Goal: Task Accomplishment & Management: Use online tool/utility

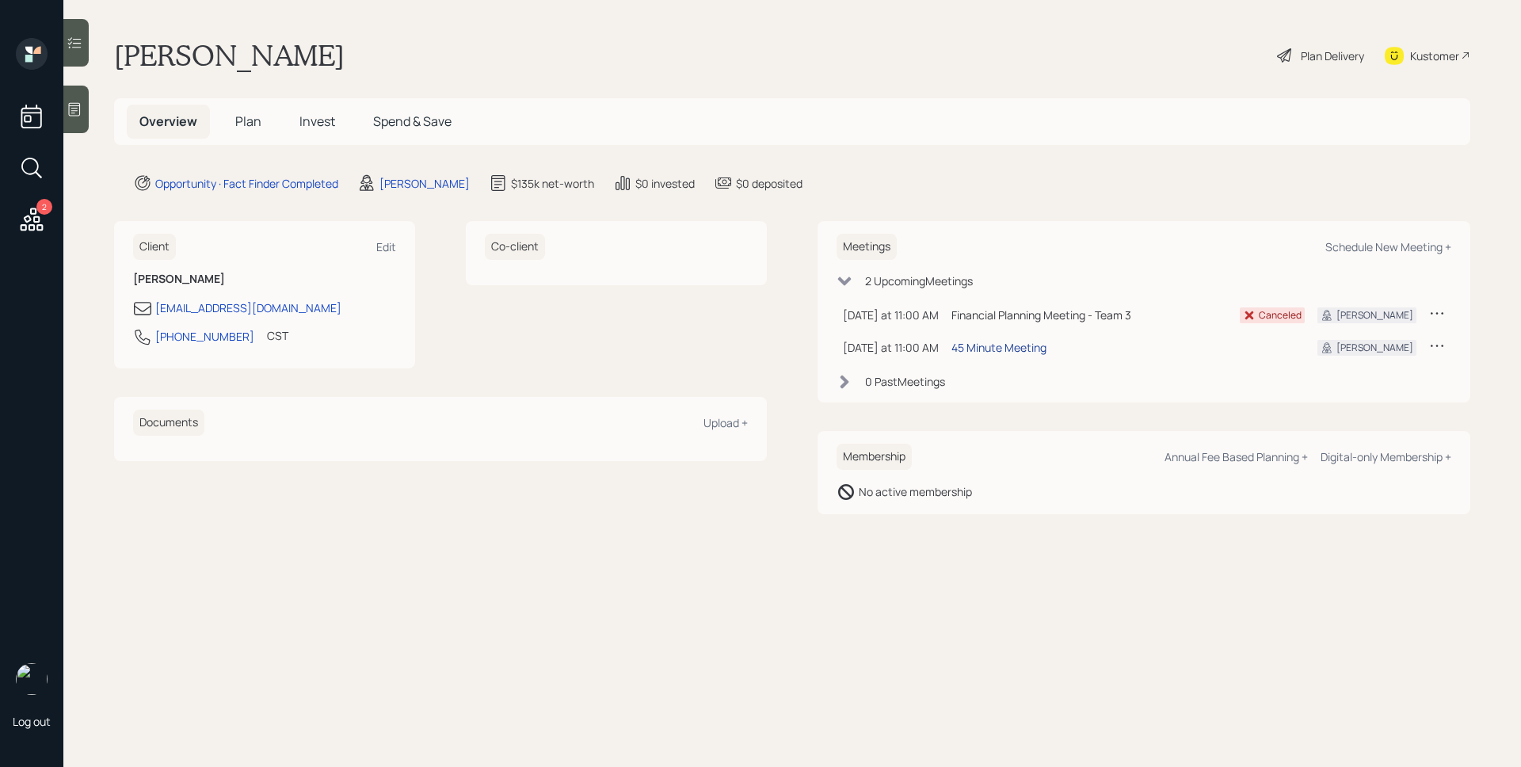
click at [1007, 346] on div "45 Minute Meeting" at bounding box center [999, 347] width 95 height 17
click at [1329, 56] on div "Plan Delivery" at bounding box center [1332, 56] width 63 height 17
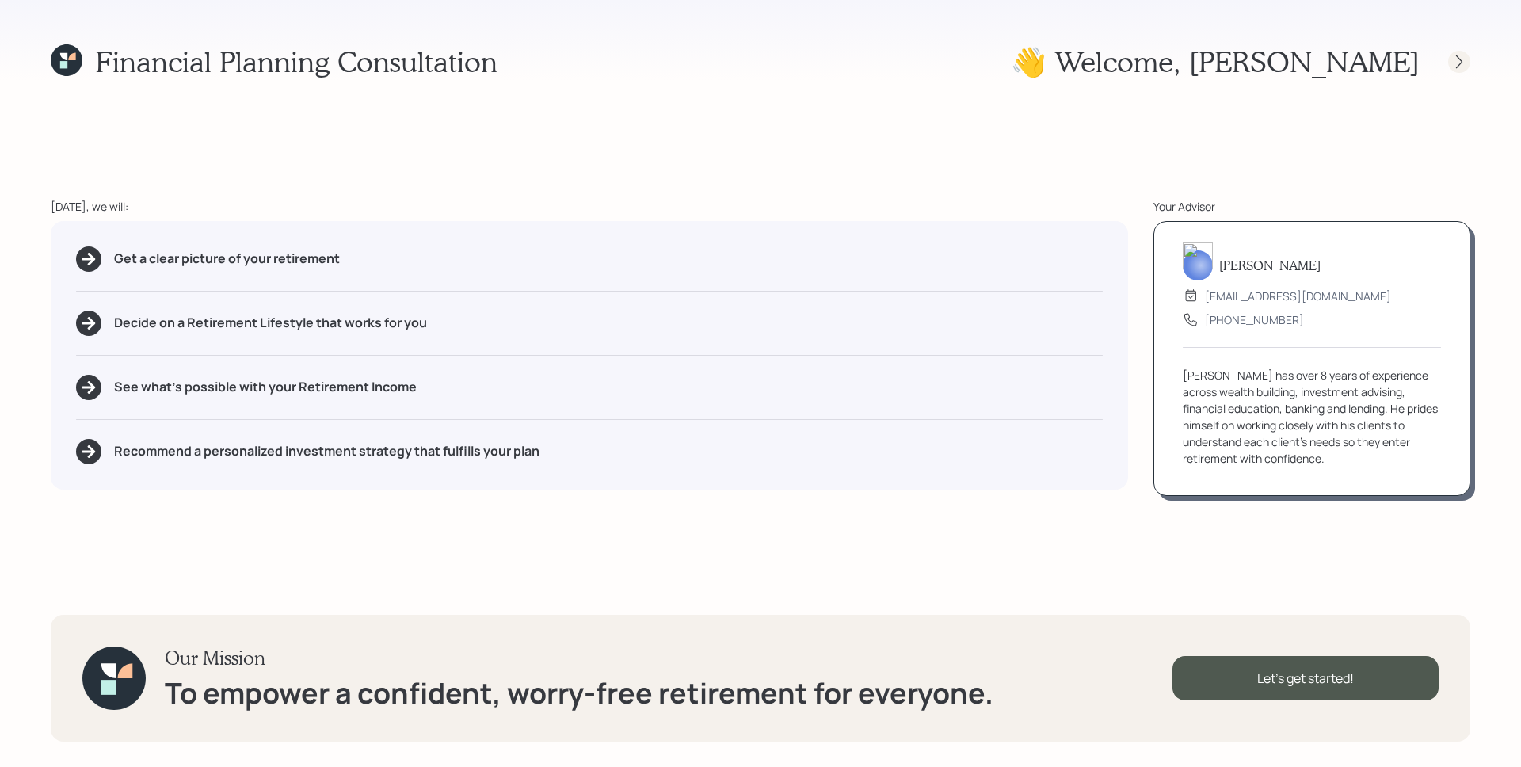
click at [1463, 57] on icon at bounding box center [1459, 62] width 16 height 16
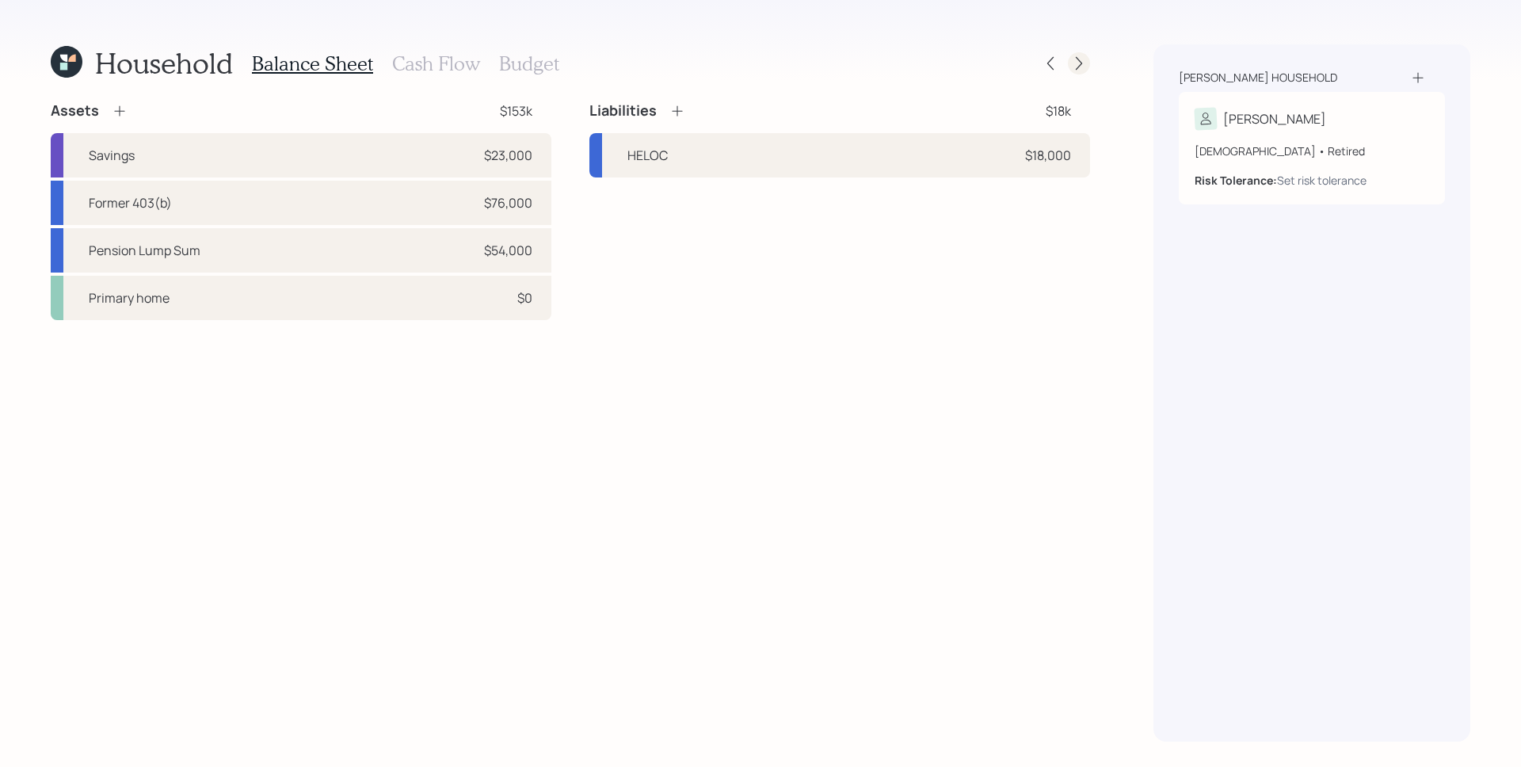
click at [1083, 62] on icon at bounding box center [1079, 63] width 16 height 16
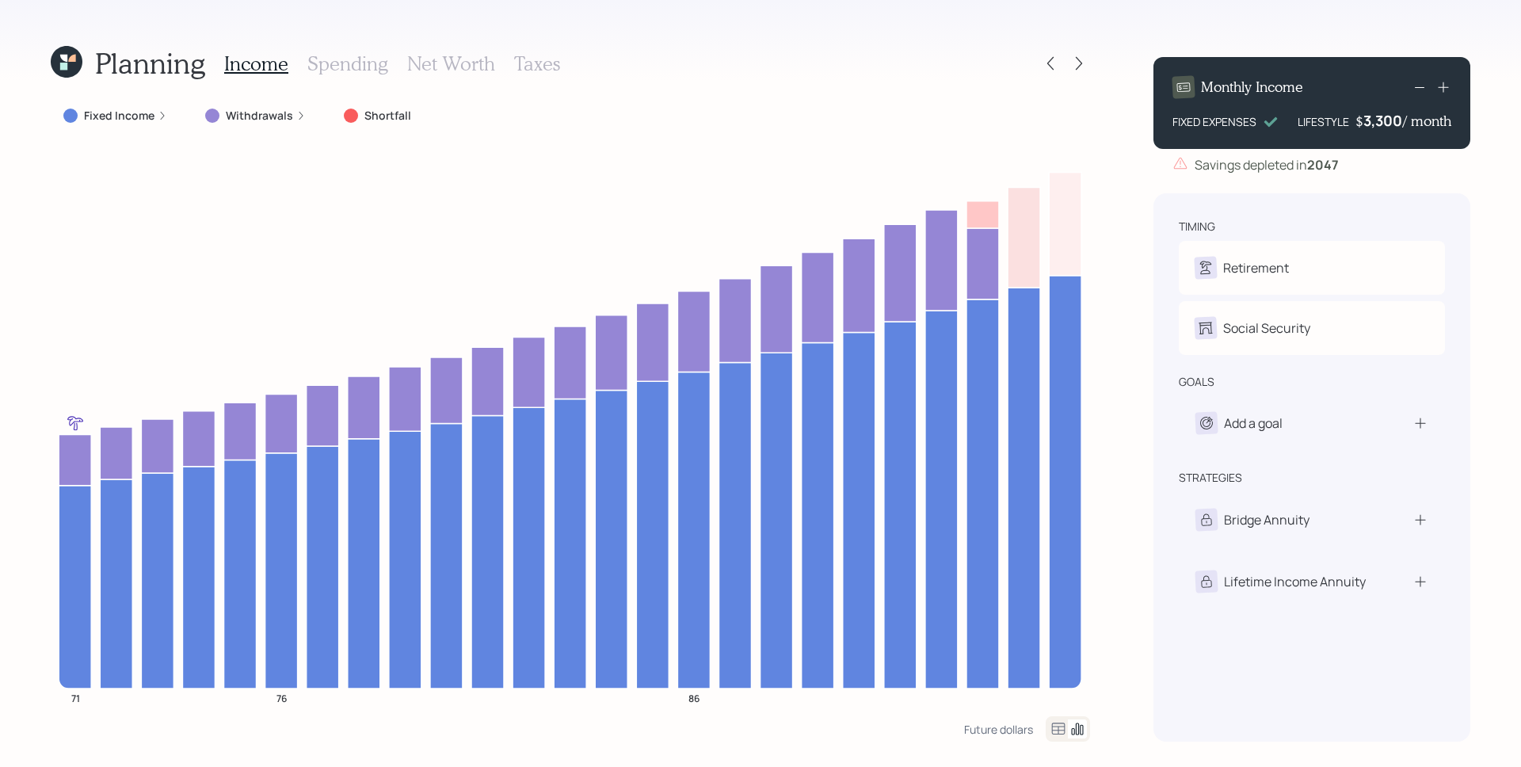
click at [286, 111] on label "Withdrawals" at bounding box center [259, 116] width 67 height 16
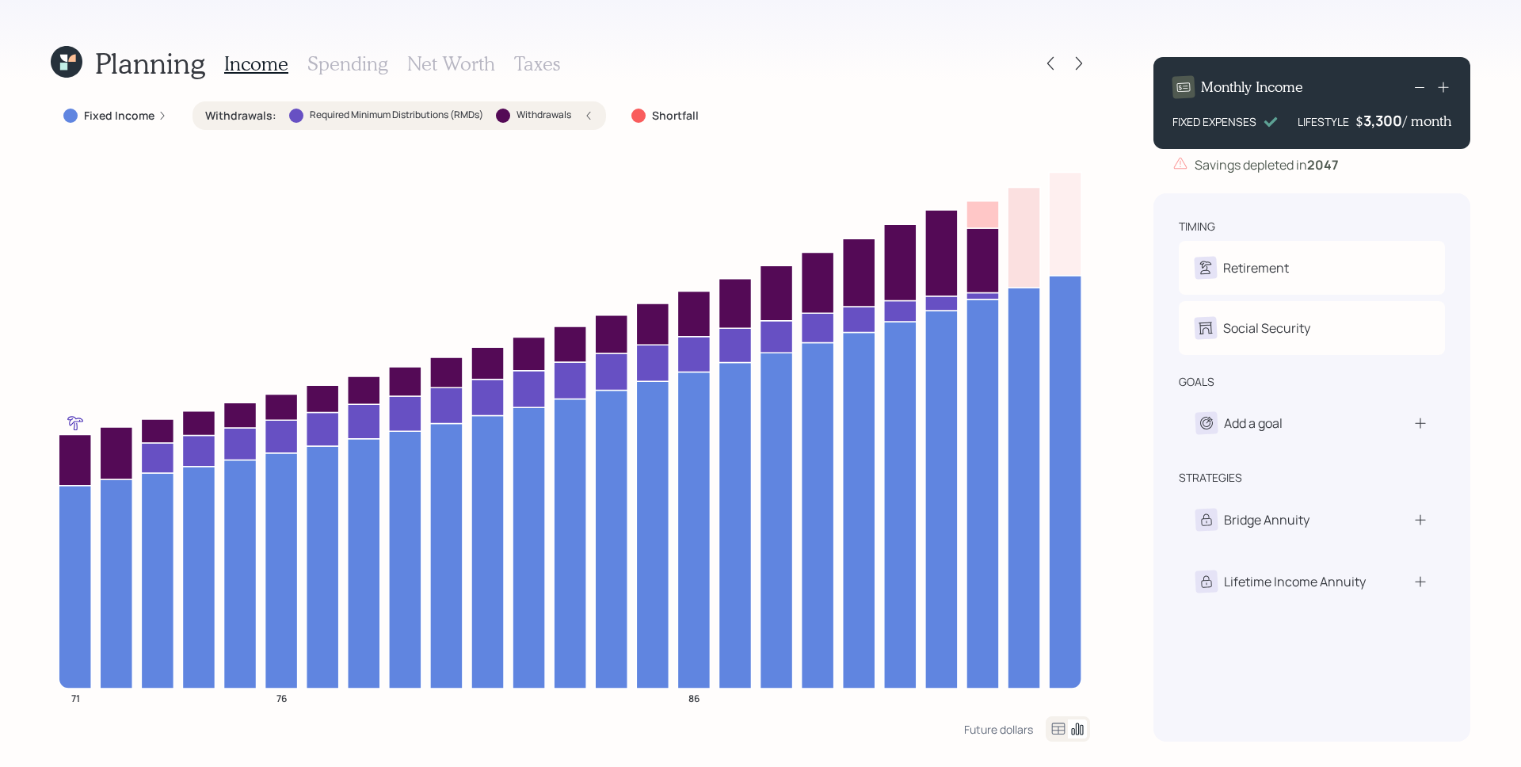
click at [589, 109] on div "Withdrawals : Required Minimum Distributions (RMDs) Withdrawals" at bounding box center [399, 116] width 388 height 16
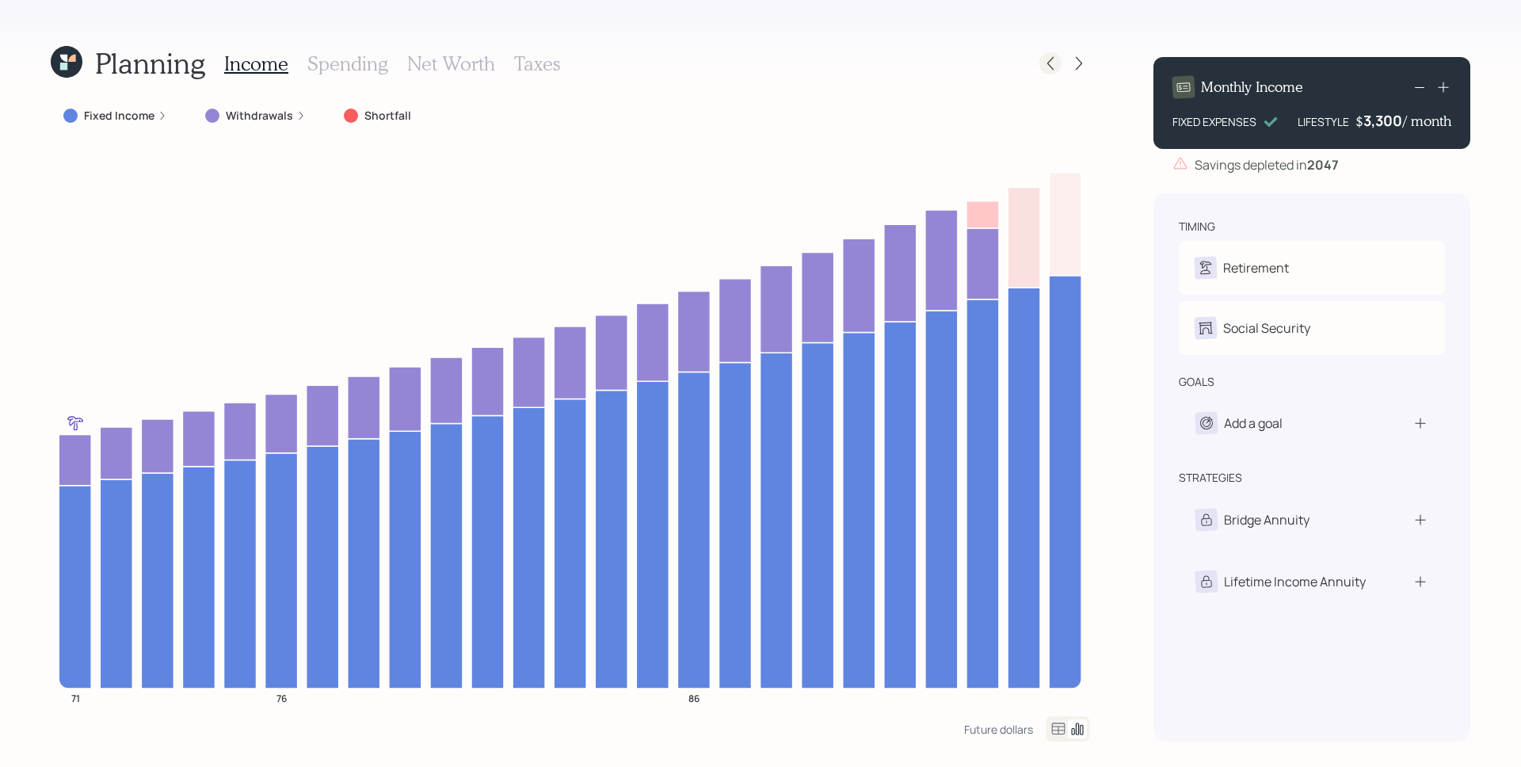
click at [1051, 63] on icon at bounding box center [1051, 63] width 16 height 16
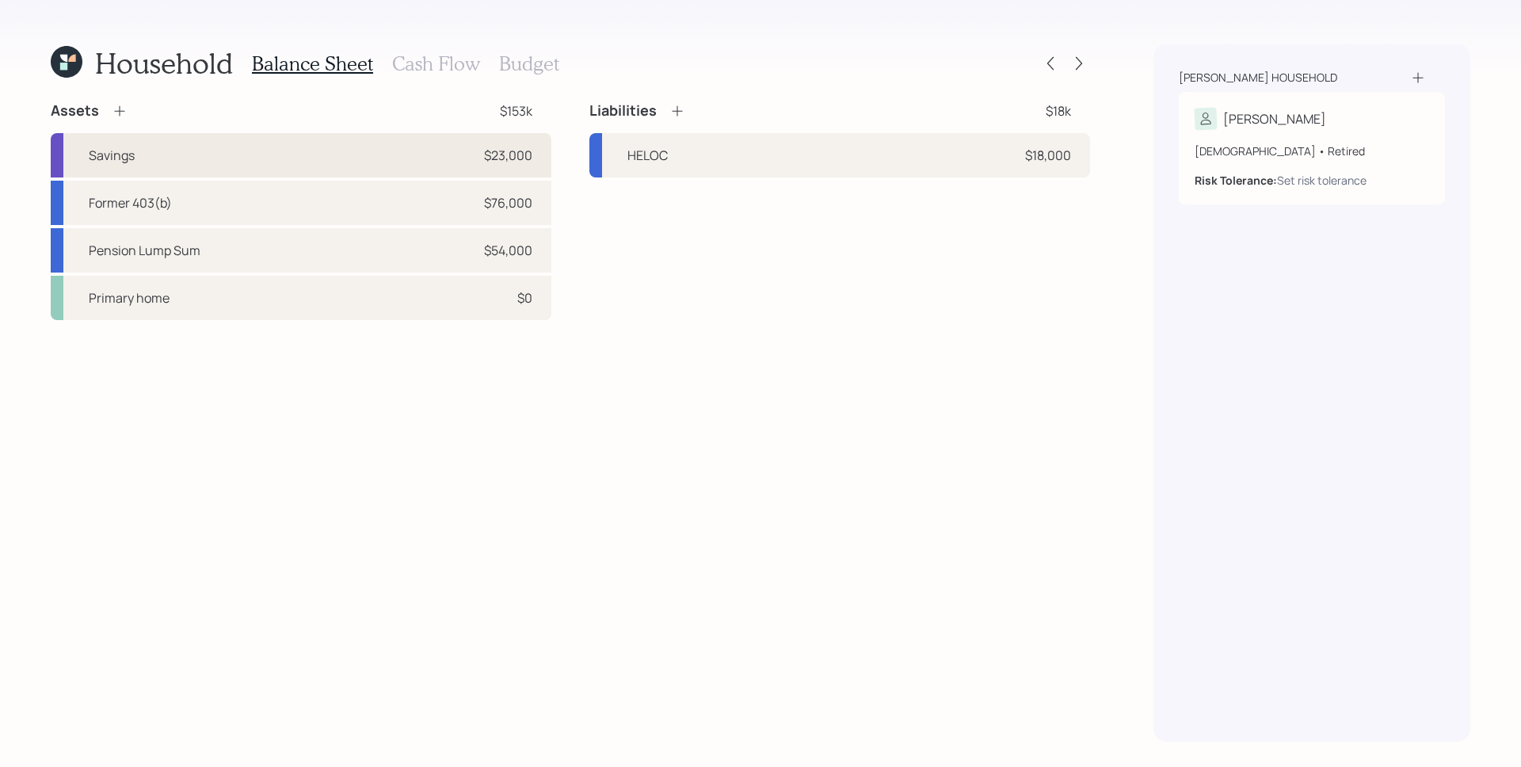
click at [391, 162] on div "Savings $23,000" at bounding box center [301, 155] width 501 height 44
select select "emergency_fund"
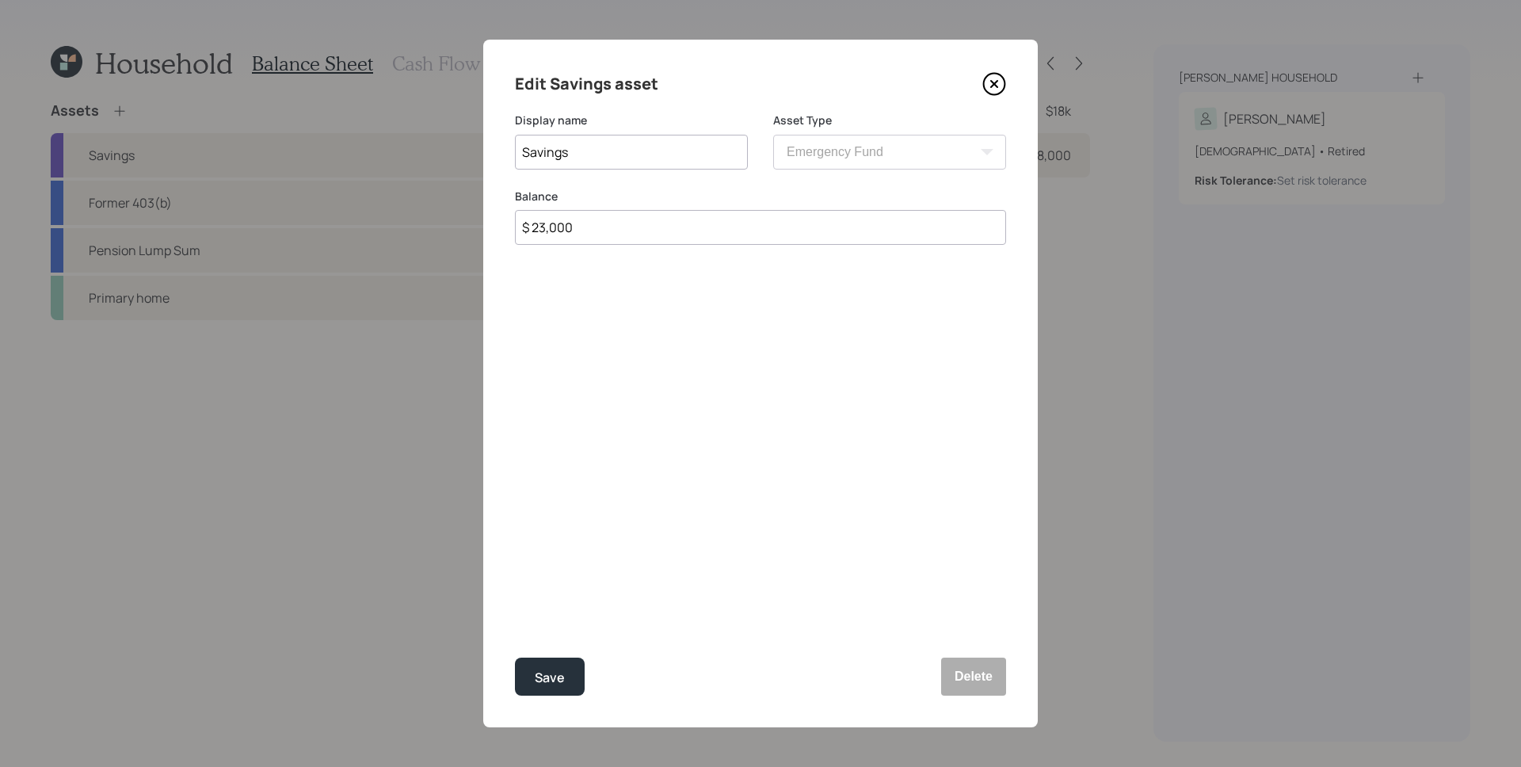
click at [991, 83] on icon at bounding box center [994, 84] width 24 height 24
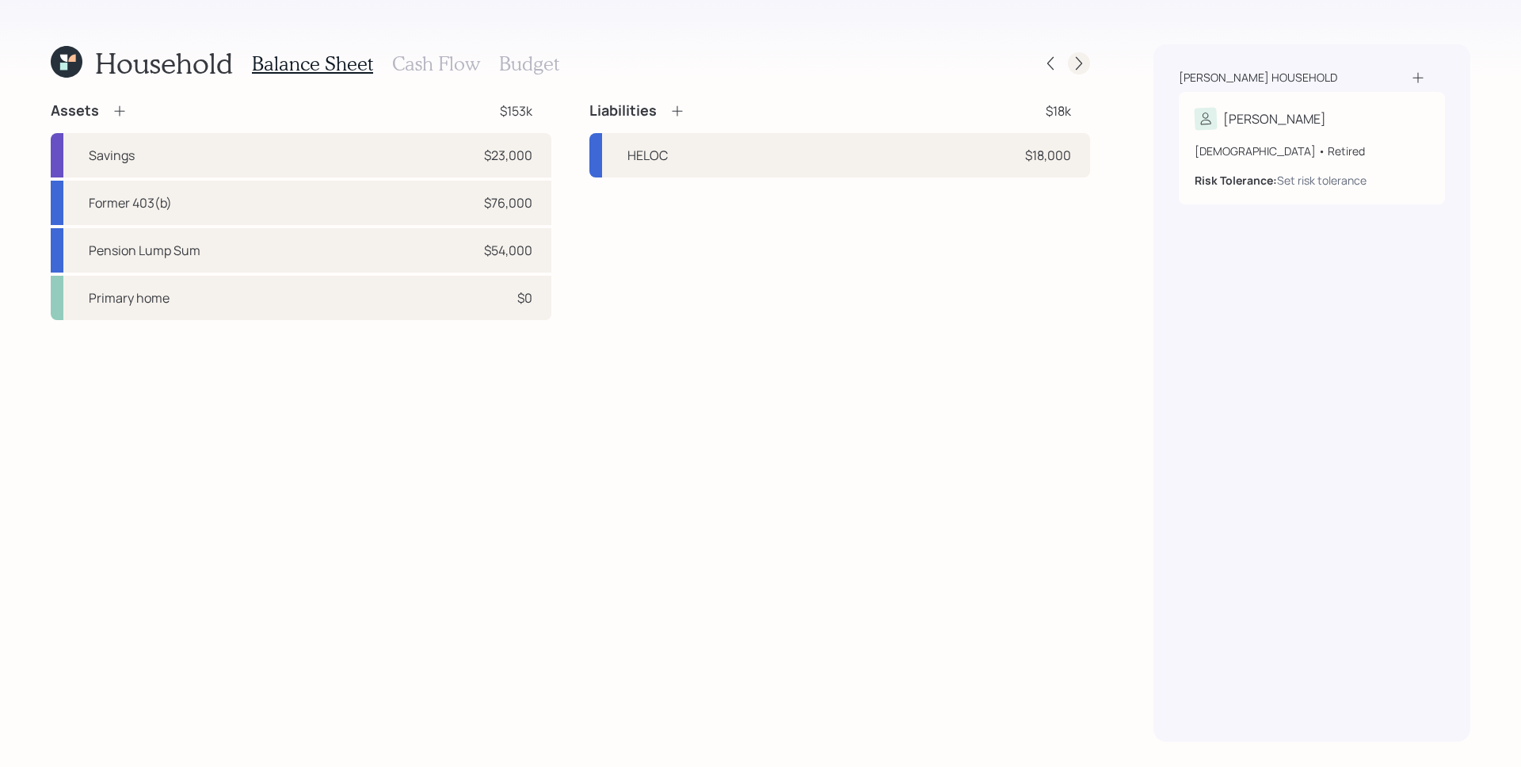
click at [1079, 66] on icon at bounding box center [1079, 63] width 6 height 13
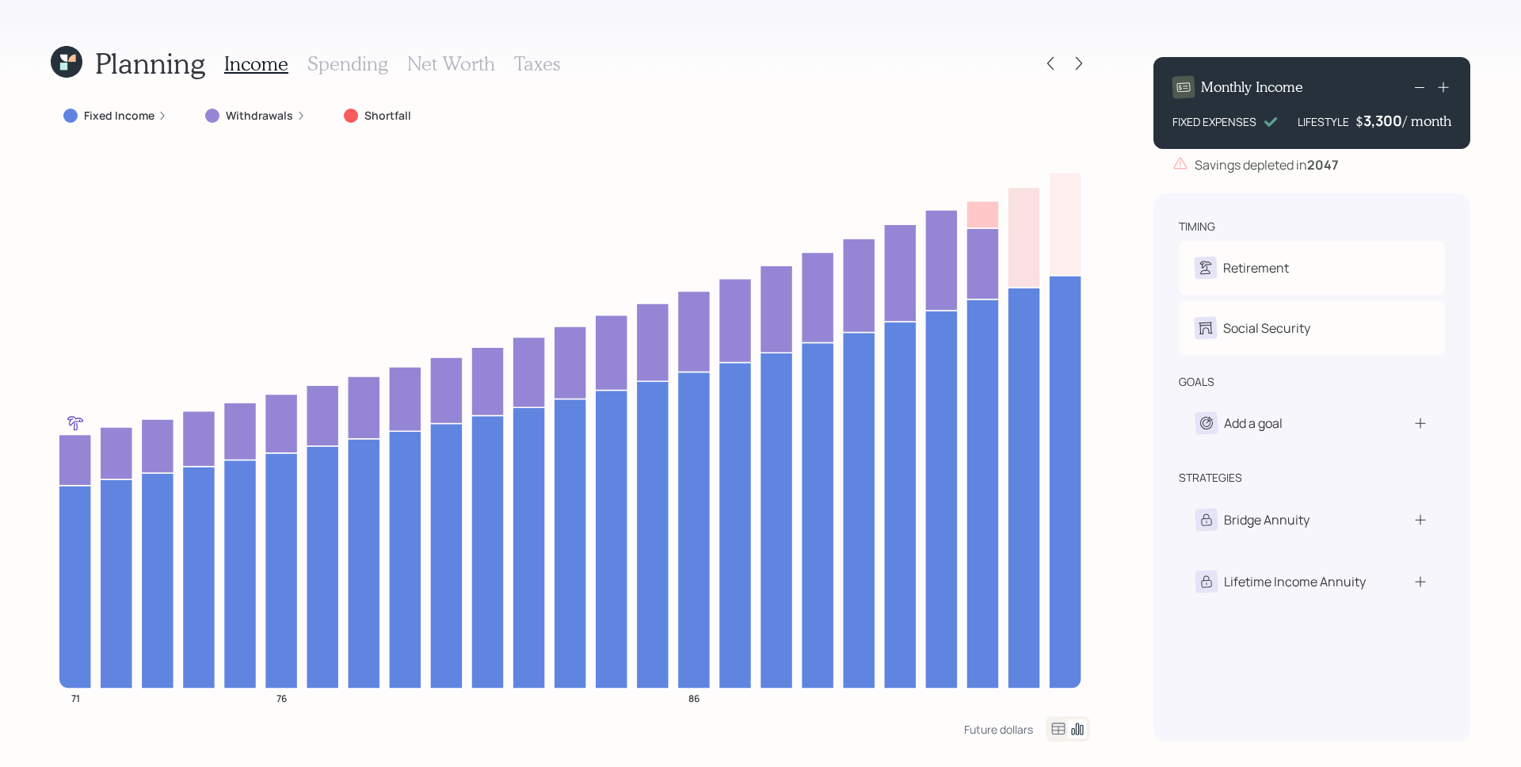
click at [524, 59] on h3 "Taxes" at bounding box center [537, 63] width 46 height 23
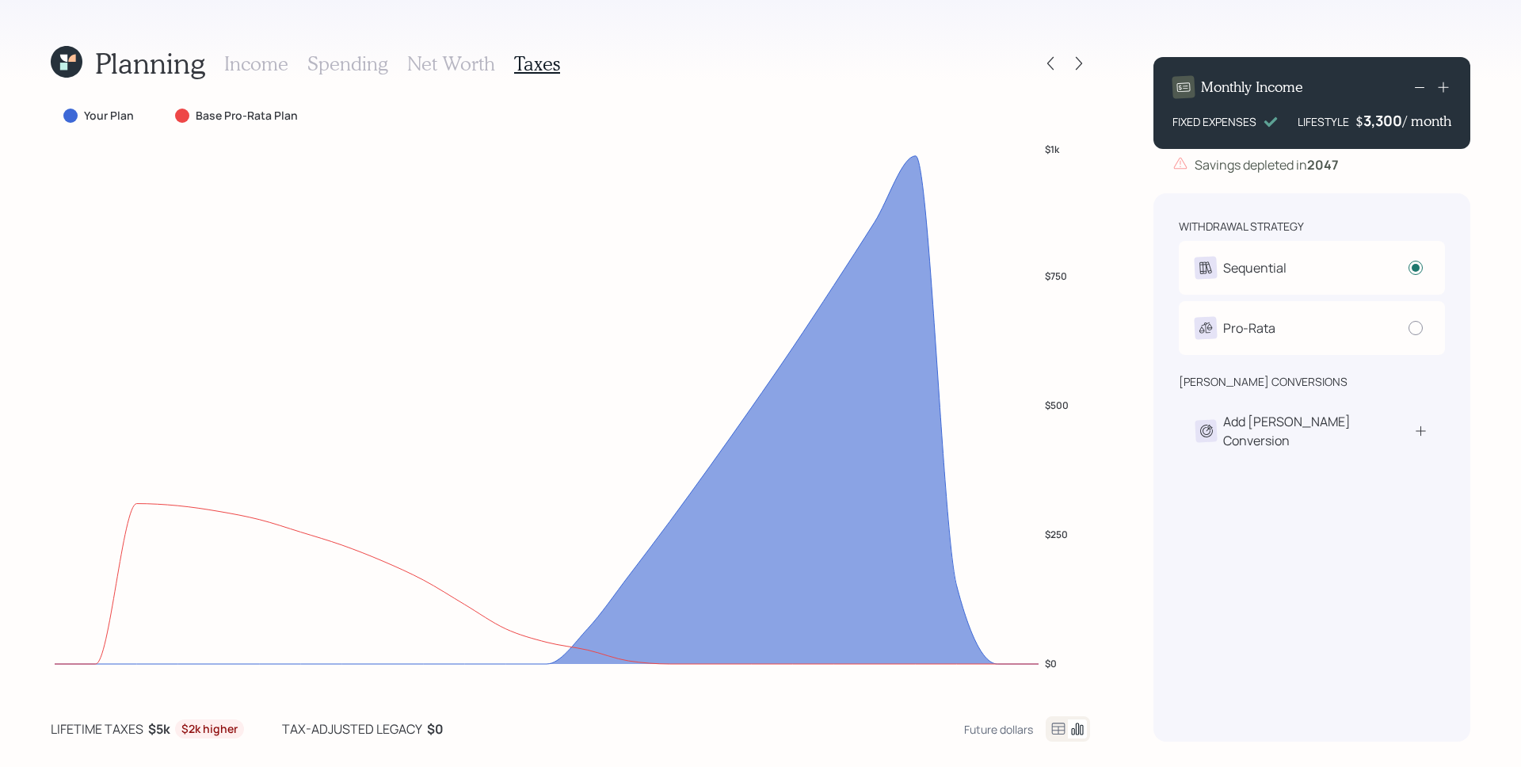
click at [479, 66] on h3 "Net Worth" at bounding box center [451, 63] width 88 height 23
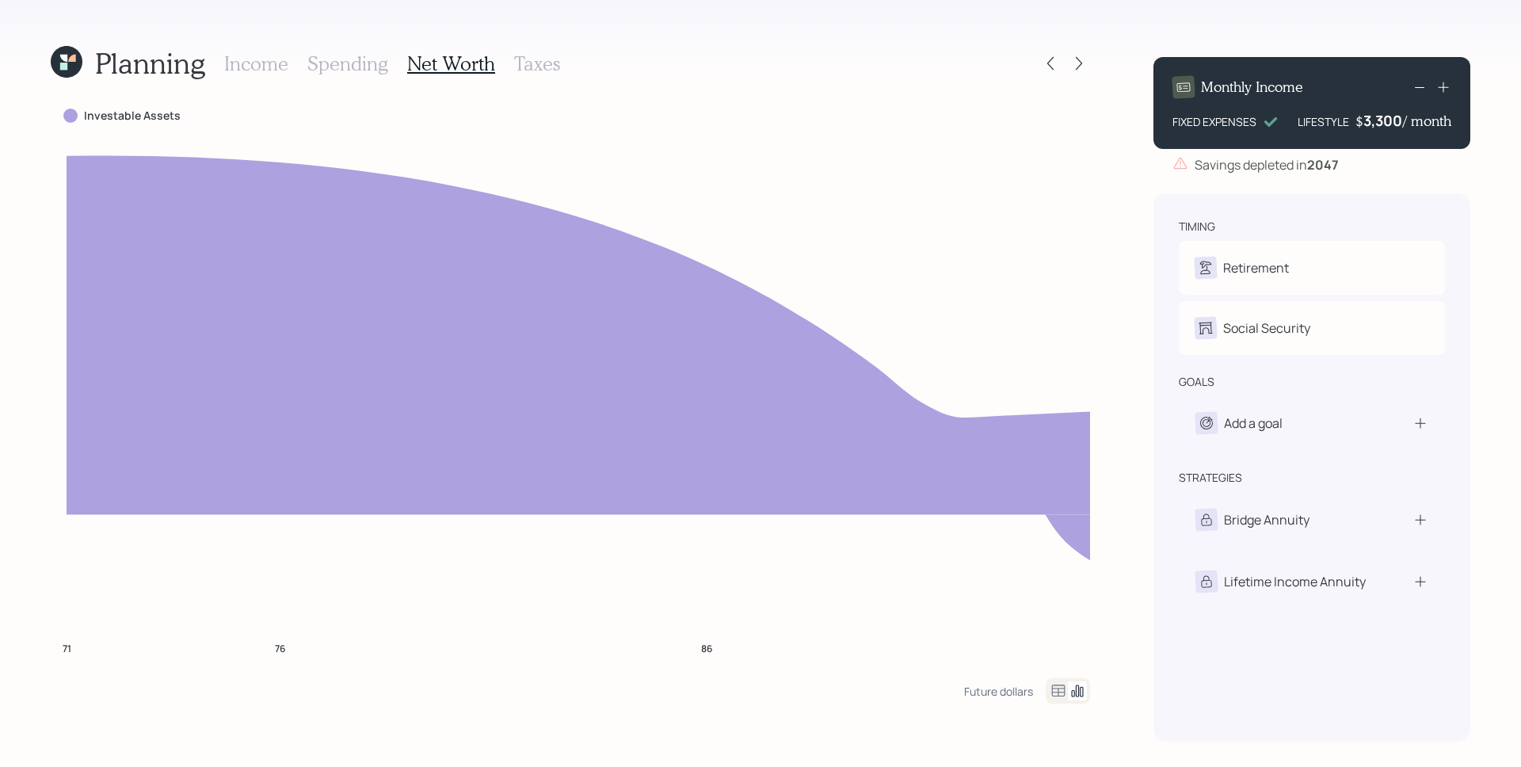
click at [360, 61] on h3 "Spending" at bounding box center [347, 63] width 81 height 23
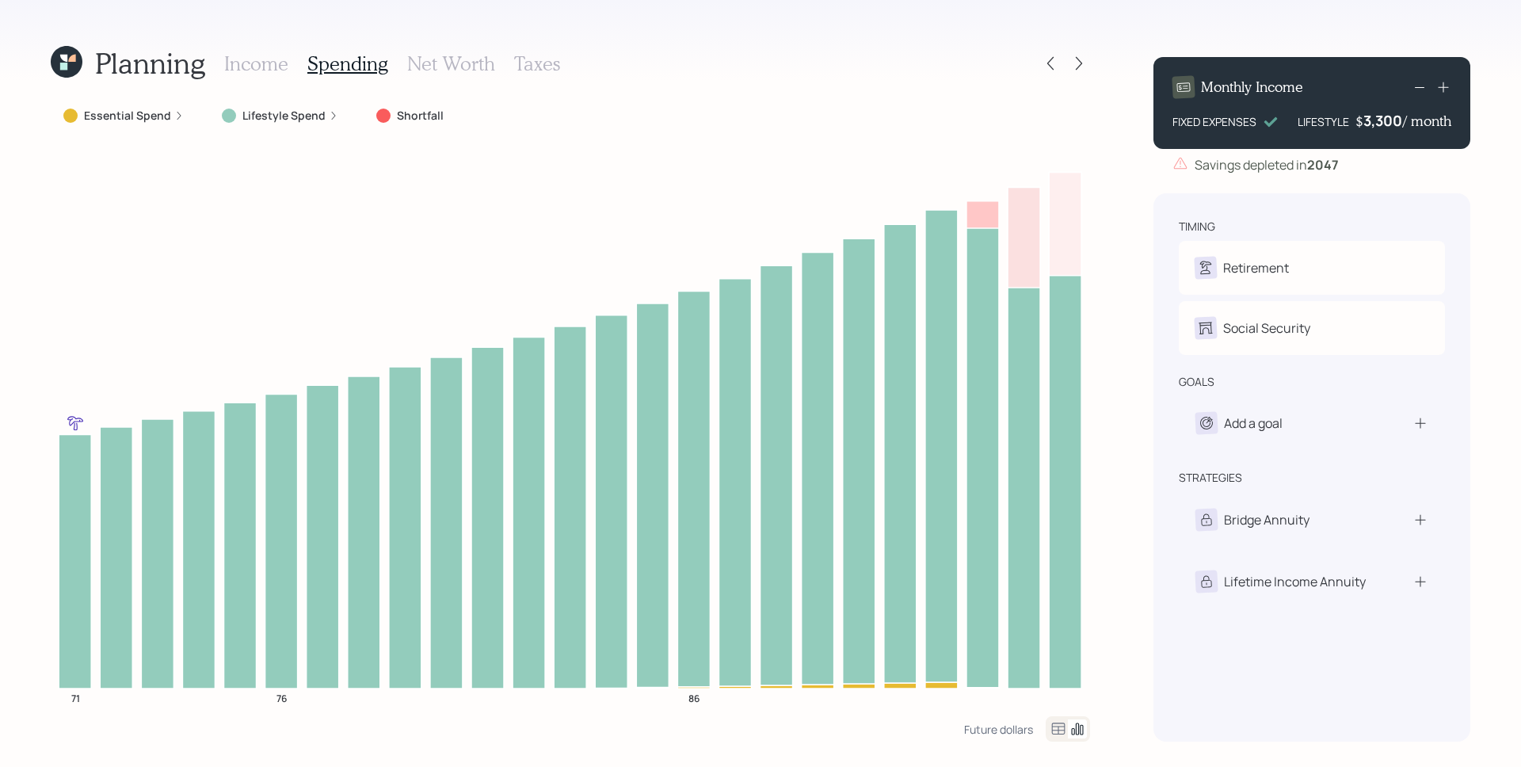
click at [256, 67] on h3 "Income" at bounding box center [256, 63] width 64 height 23
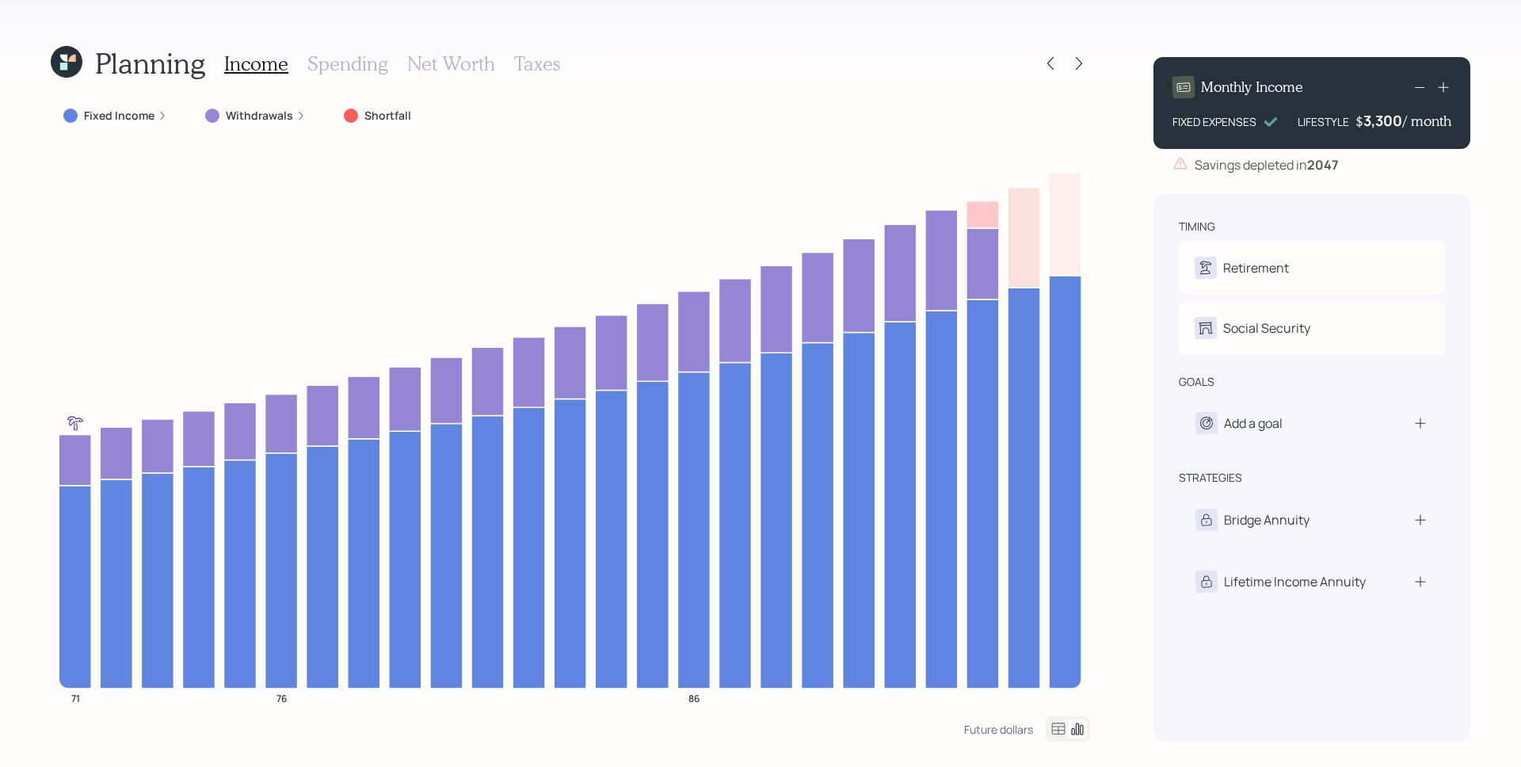
click at [141, 108] on label "Fixed Income" at bounding box center [119, 116] width 71 height 16
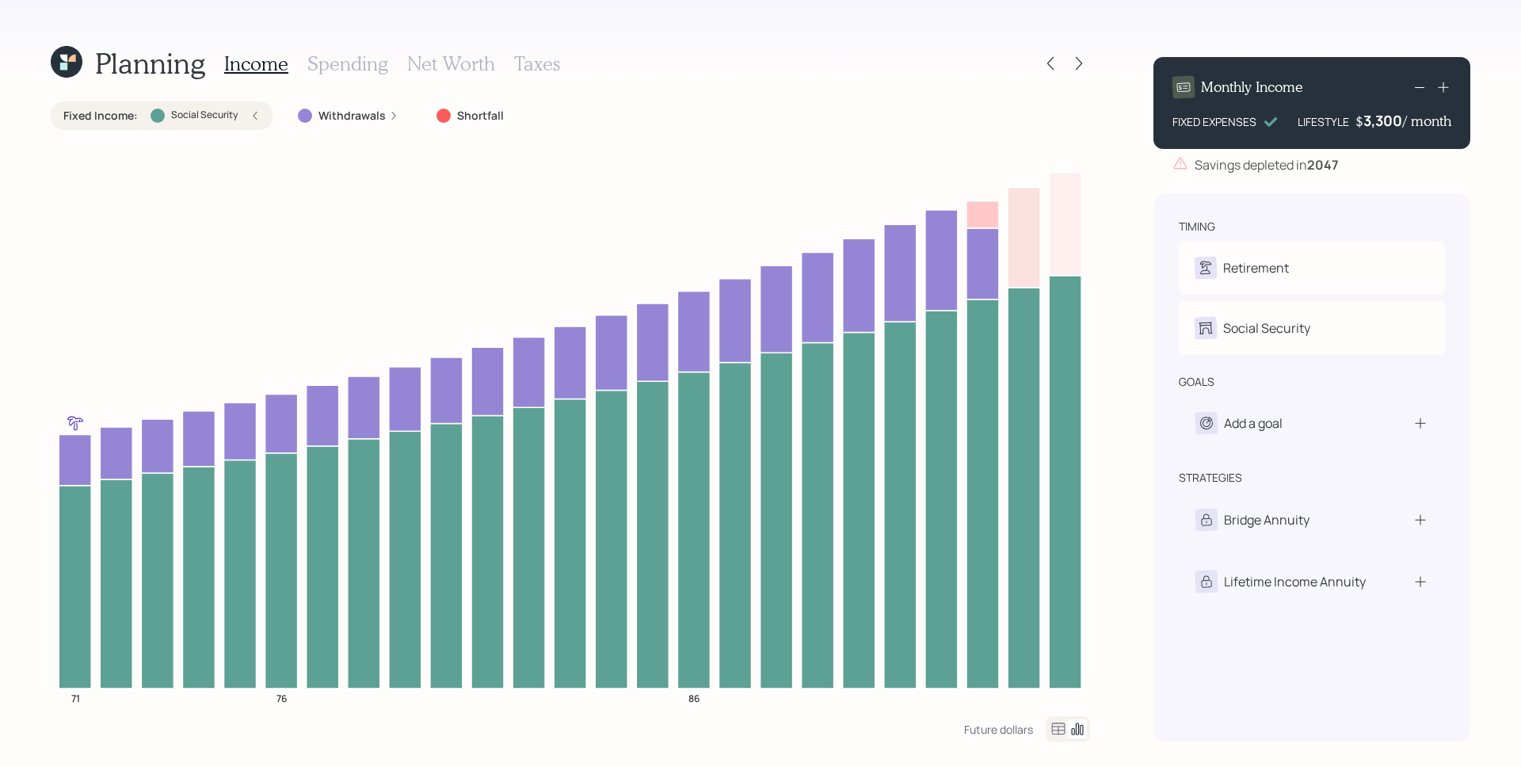
click at [222, 116] on label "Social Security" at bounding box center [204, 115] width 67 height 13
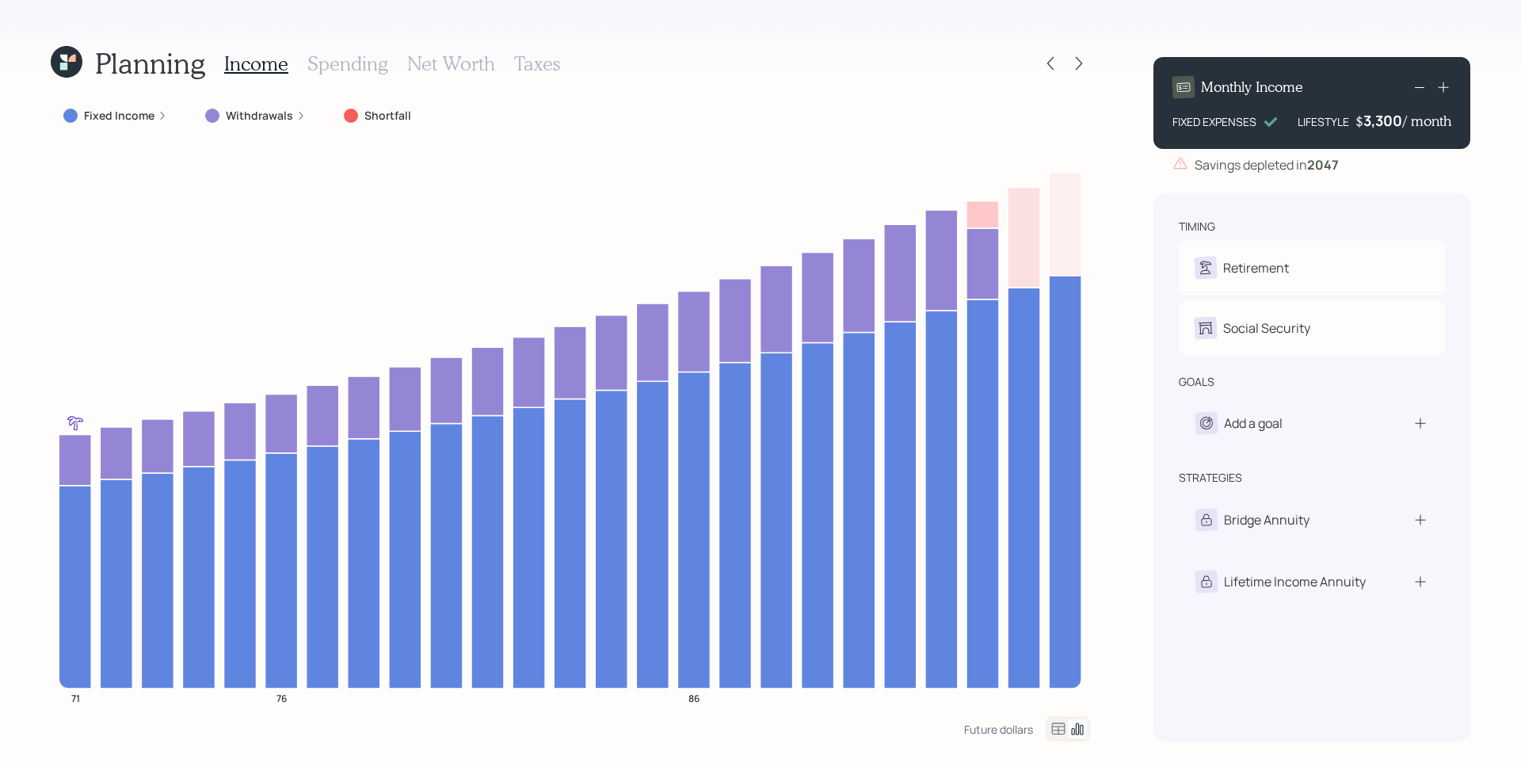
click at [71, 53] on icon at bounding box center [67, 62] width 32 height 32
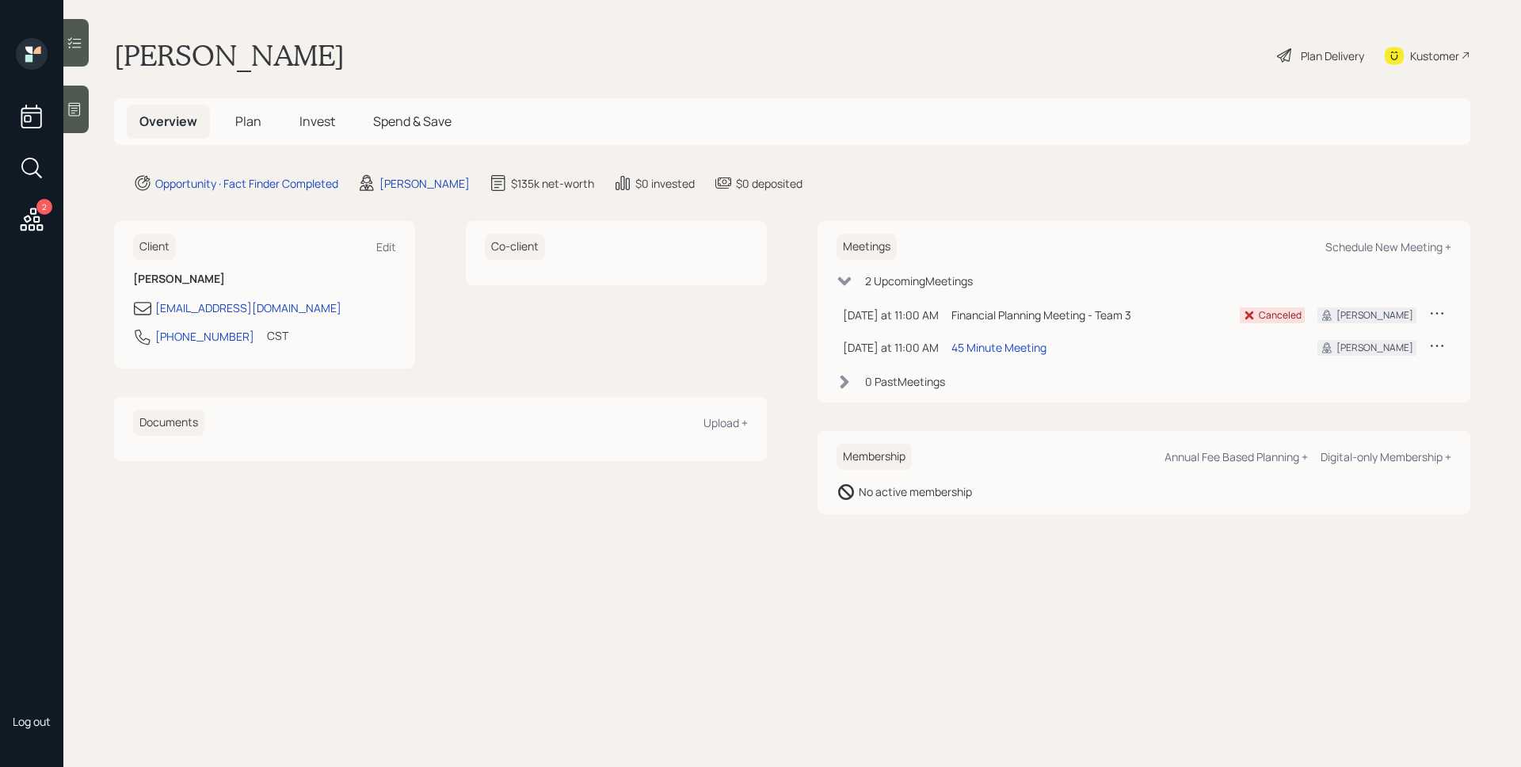
click at [89, 114] on main "[PERSON_NAME] Delivery Kustomer Overview Plan Invest Spend & Save Opportunity ·…" at bounding box center [792, 383] width 1458 height 767
click at [85, 113] on div at bounding box center [75, 110] width 25 height 48
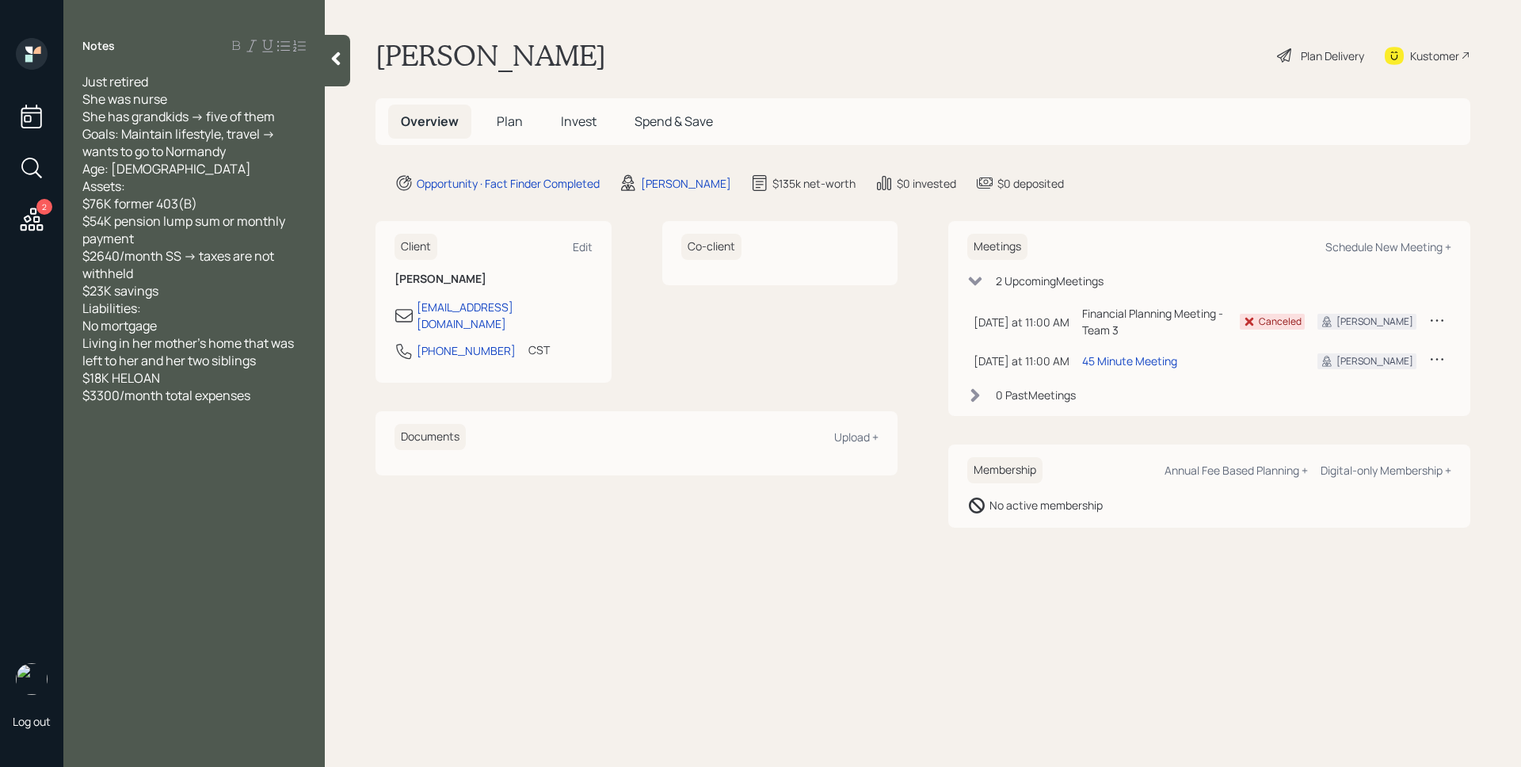
click at [1292, 60] on icon at bounding box center [1285, 55] width 19 height 19
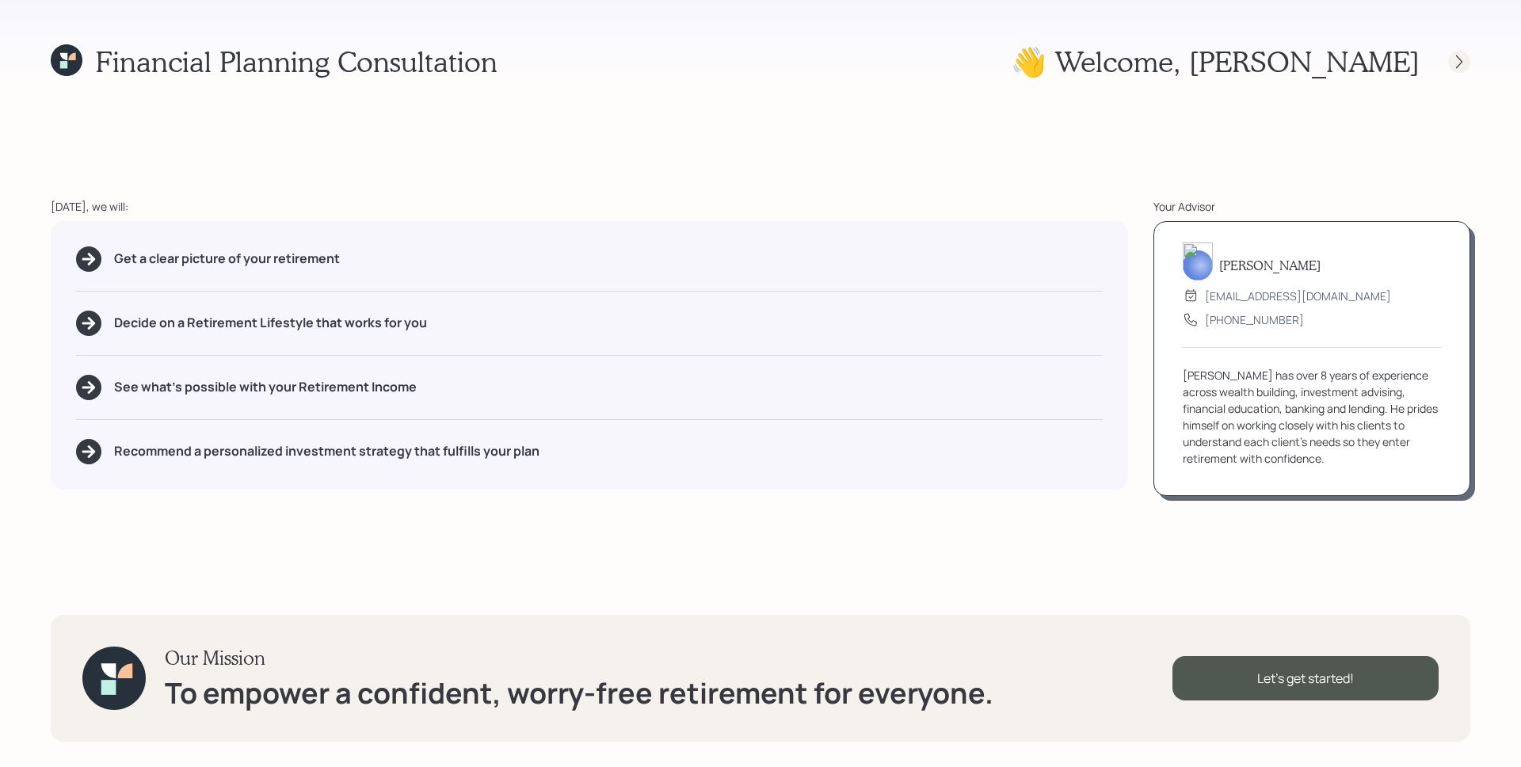
click at [1459, 54] on icon at bounding box center [1459, 62] width 16 height 16
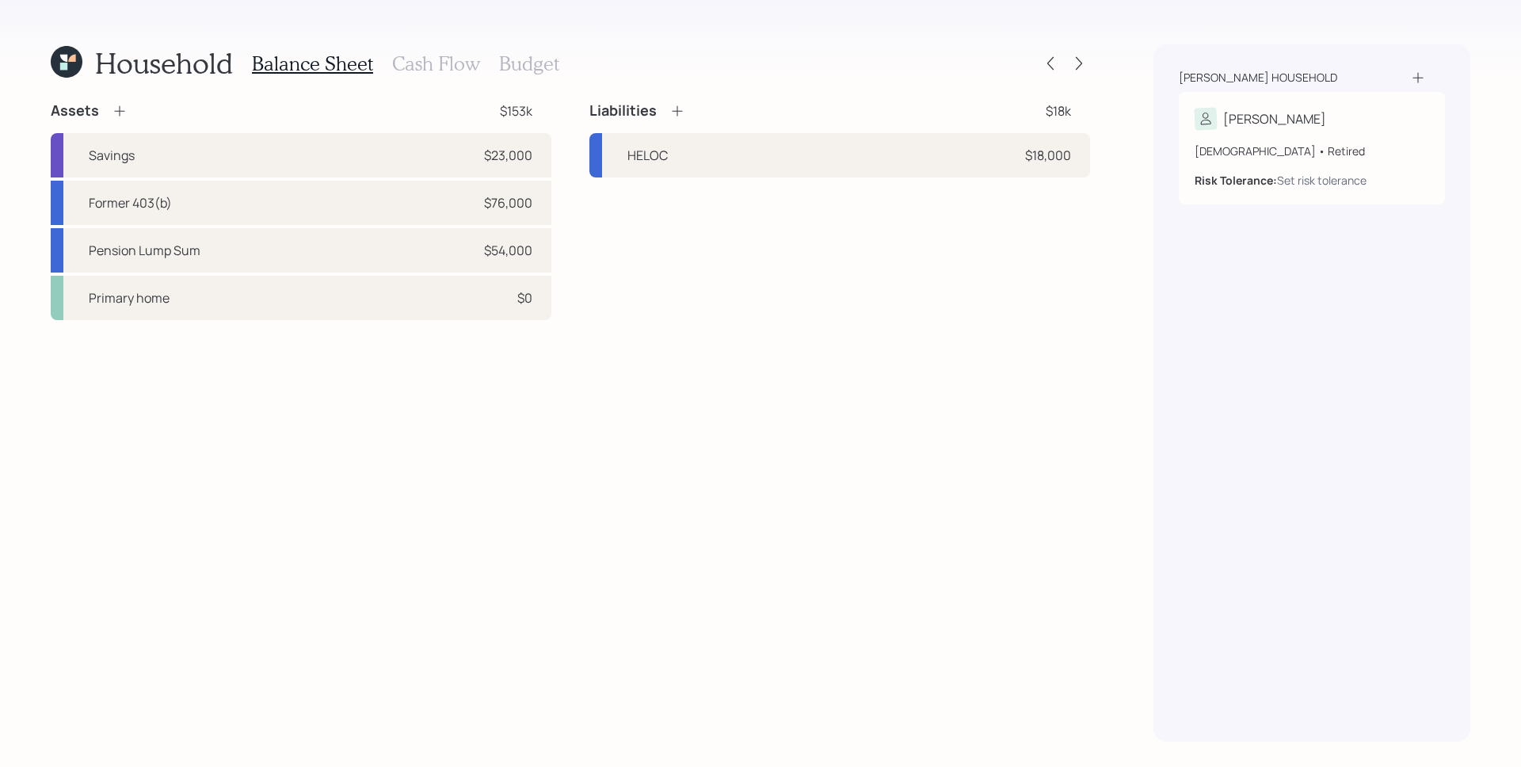
click at [66, 67] on icon at bounding box center [63, 66] width 7 height 7
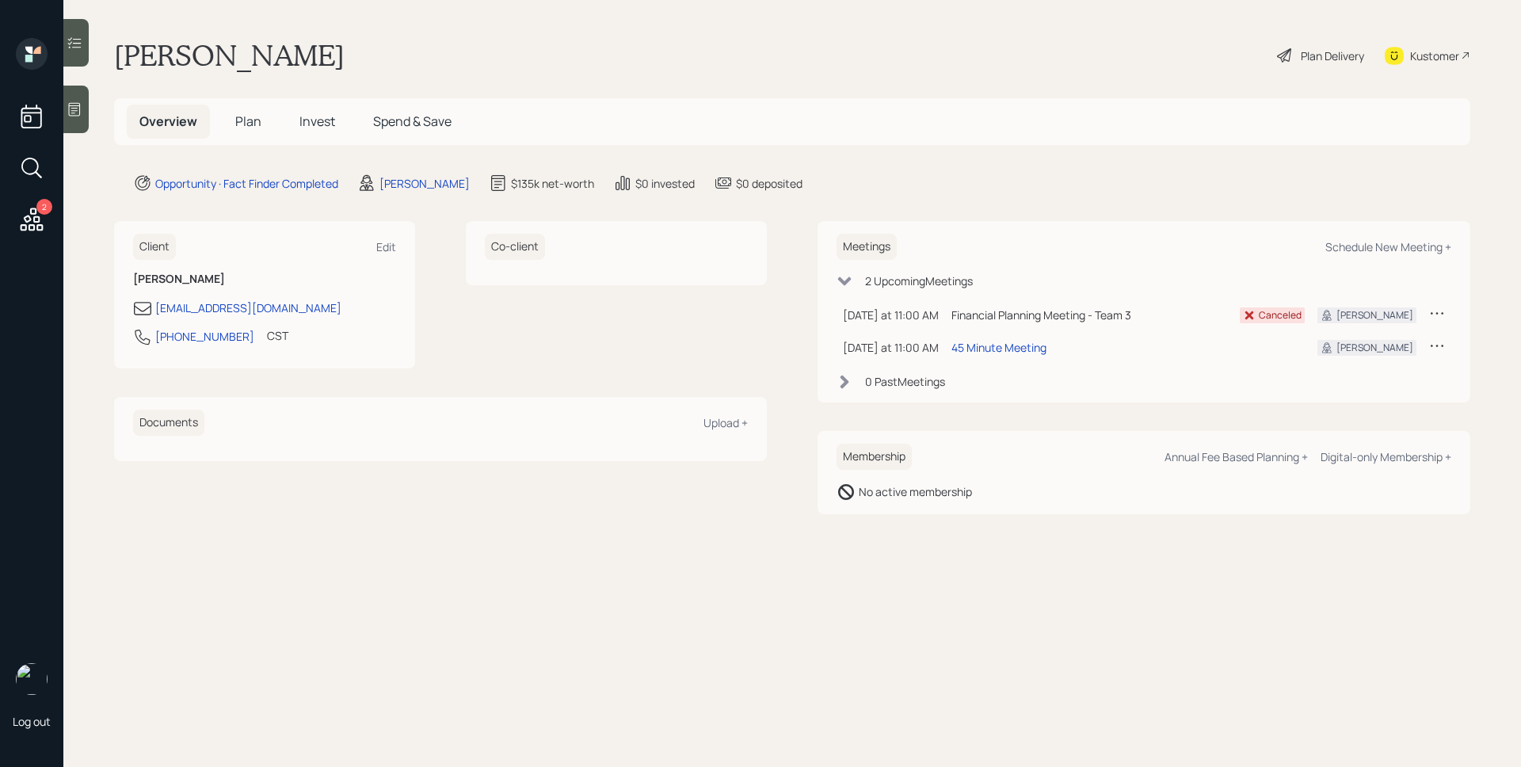
click at [33, 169] on icon at bounding box center [31, 168] width 29 height 29
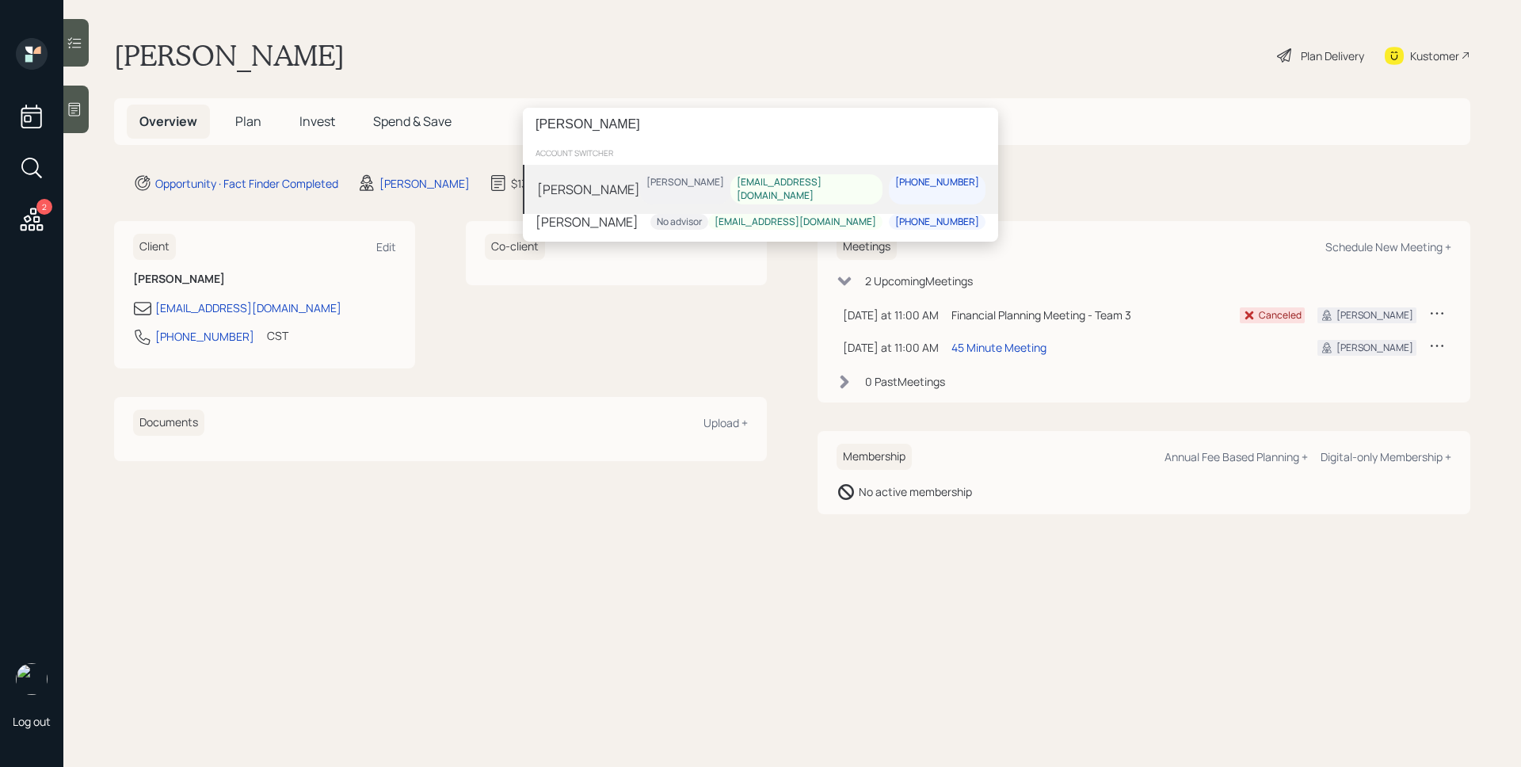
type input "[PERSON_NAME]"
click at [606, 187] on div "[PERSON_NAME]" at bounding box center [588, 188] width 103 height 19
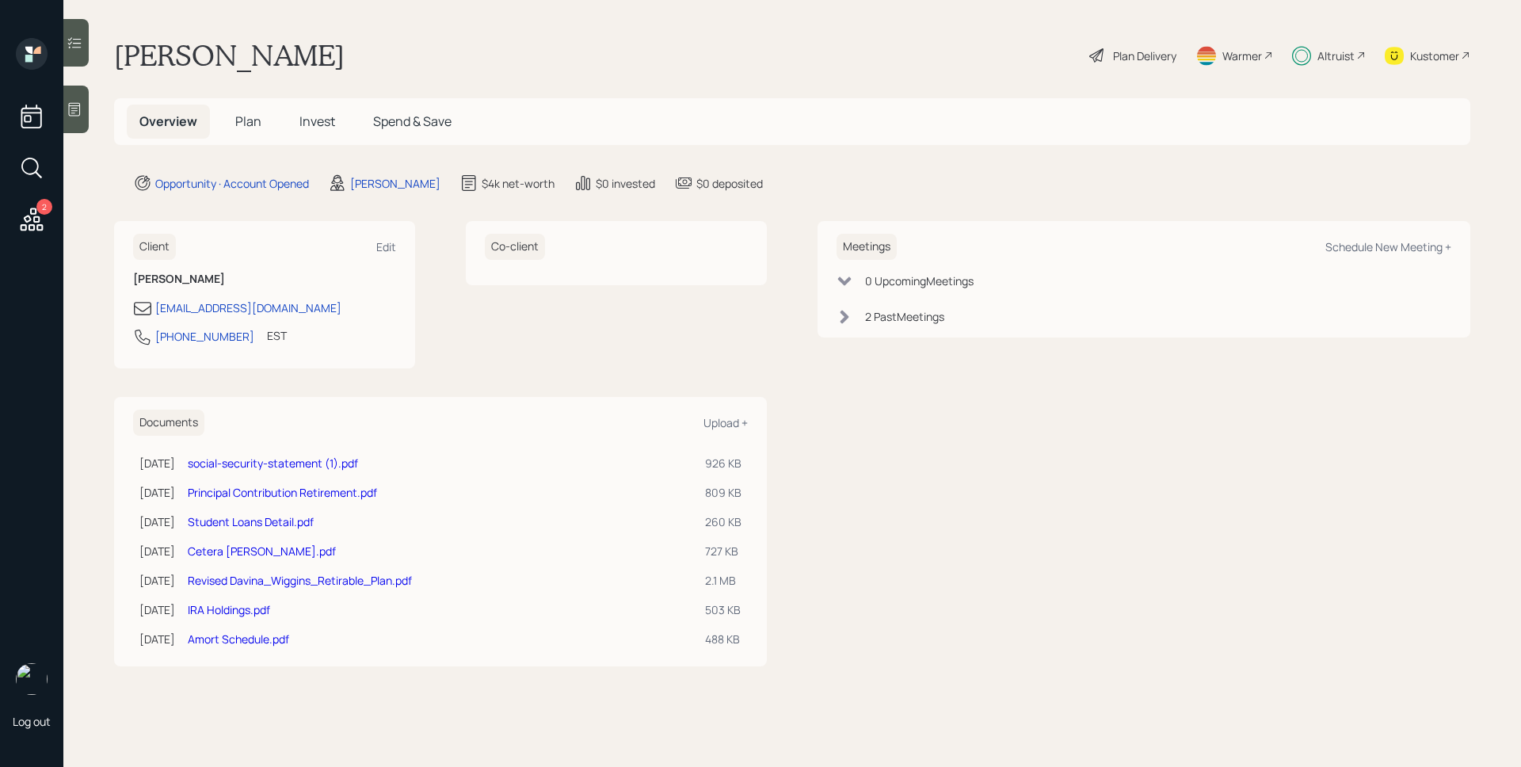
click at [327, 125] on span "Invest" at bounding box center [317, 121] width 36 height 17
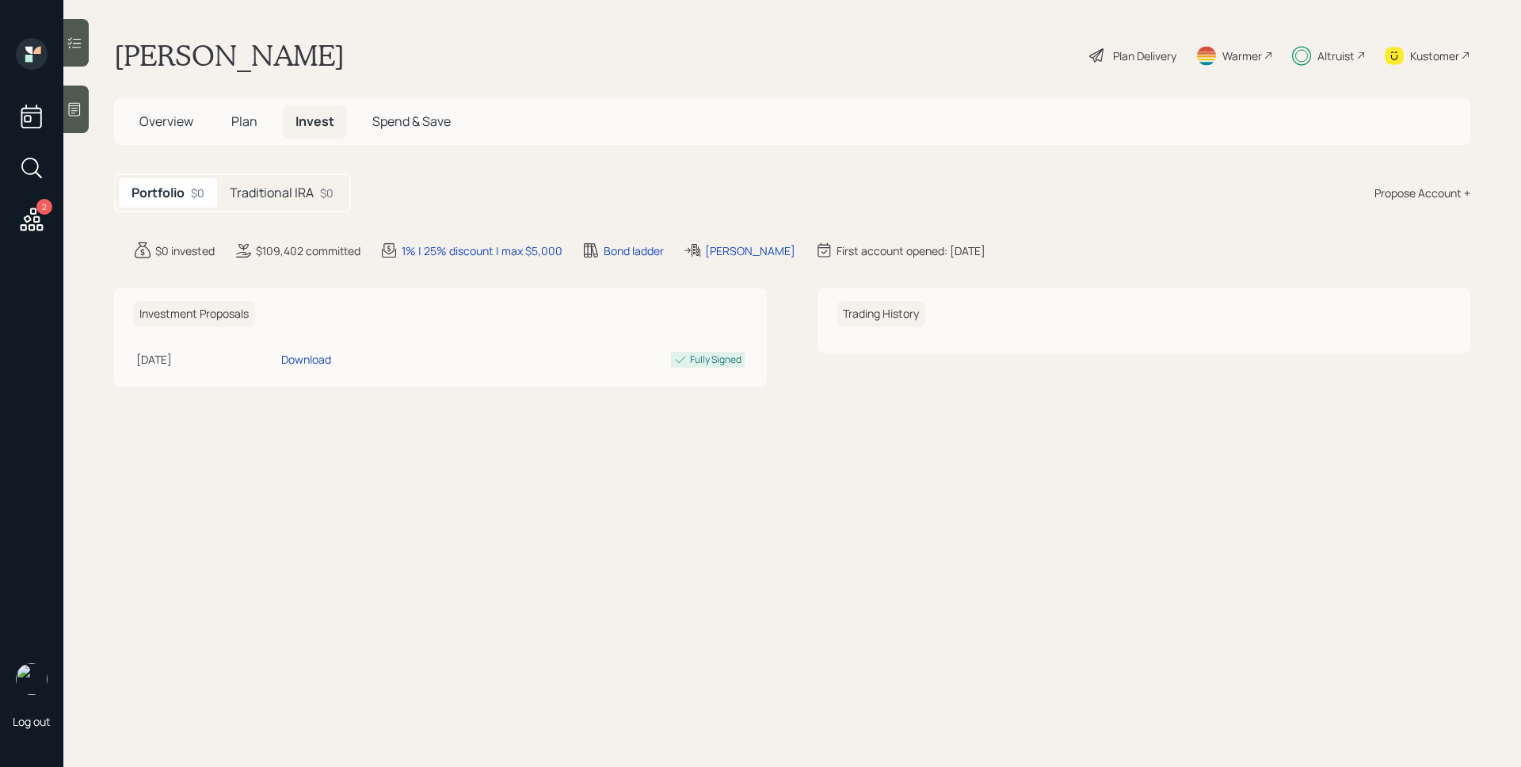
click at [312, 185] on h5 "Traditional IRA" at bounding box center [272, 192] width 84 height 15
